Goal: Find specific page/section: Find specific page/section

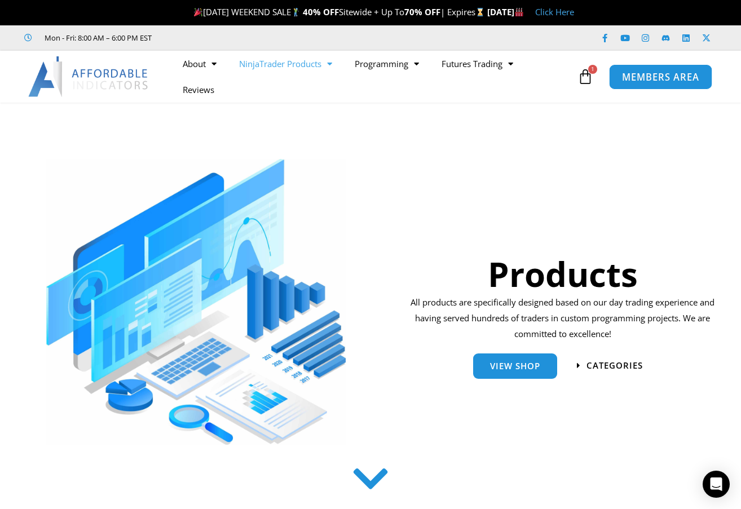
click at [661, 75] on span "MEMBERS AREA" at bounding box center [660, 77] width 77 height 10
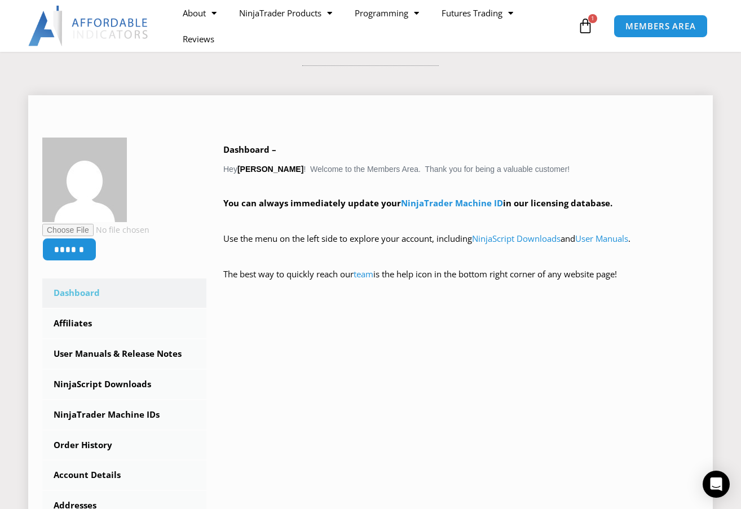
scroll to position [169, 0]
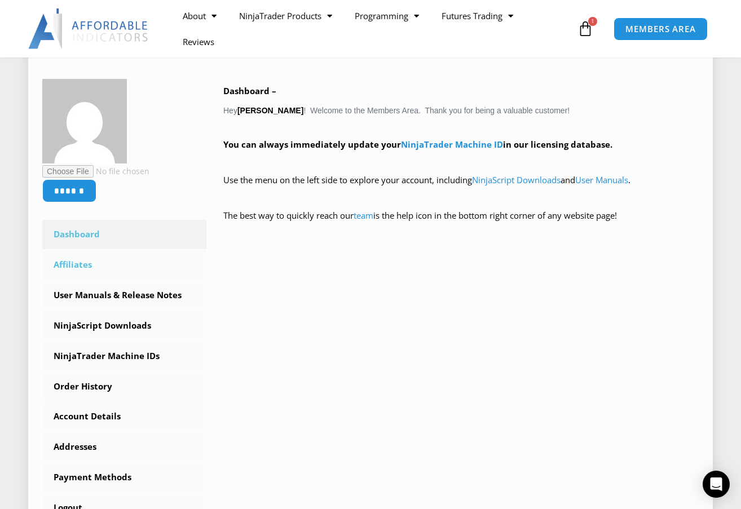
click at [82, 263] on link "Affiliates" at bounding box center [124, 264] width 164 height 29
